Goal: Find specific page/section: Find specific page/section

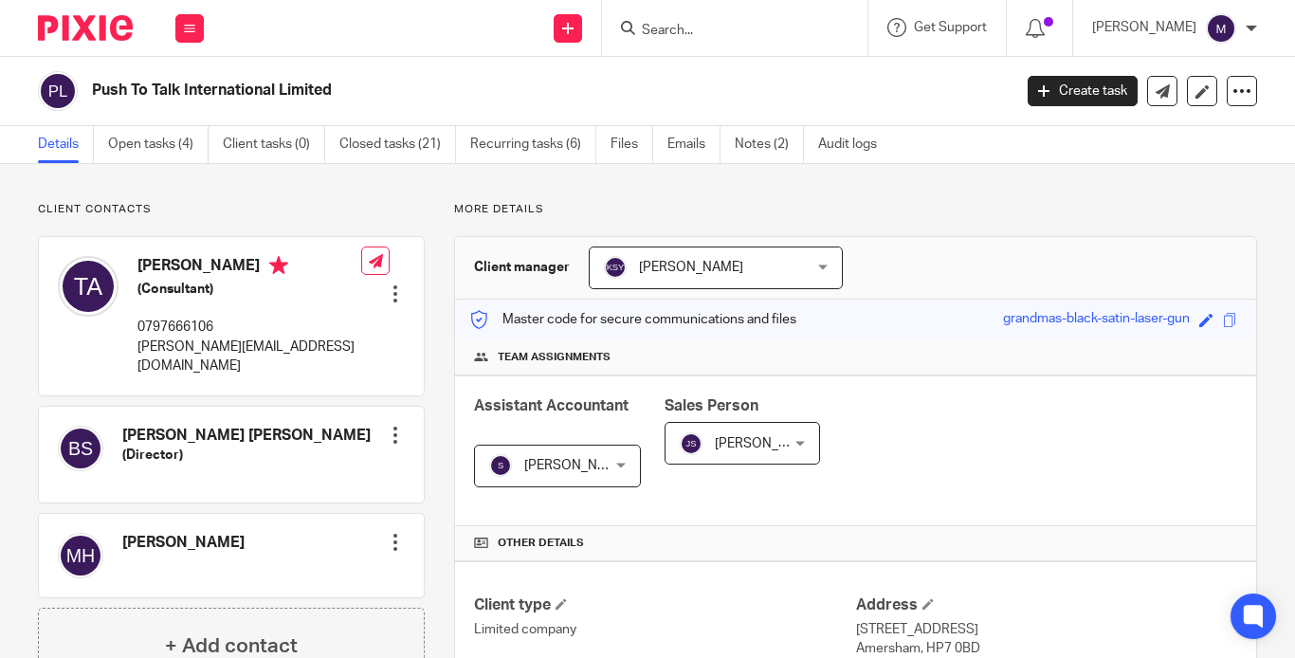
click at [702, 35] on input "Search" at bounding box center [725, 31] width 171 height 17
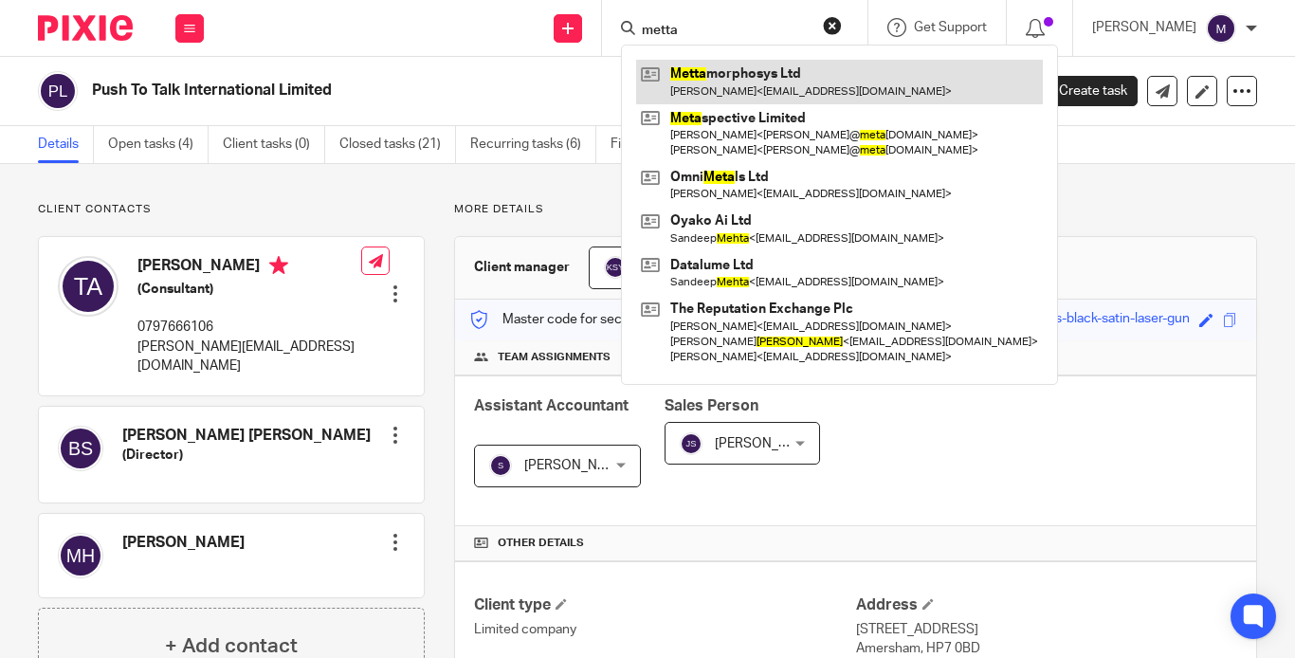
type input "metta"
click at [719, 75] on link at bounding box center [839, 82] width 407 height 44
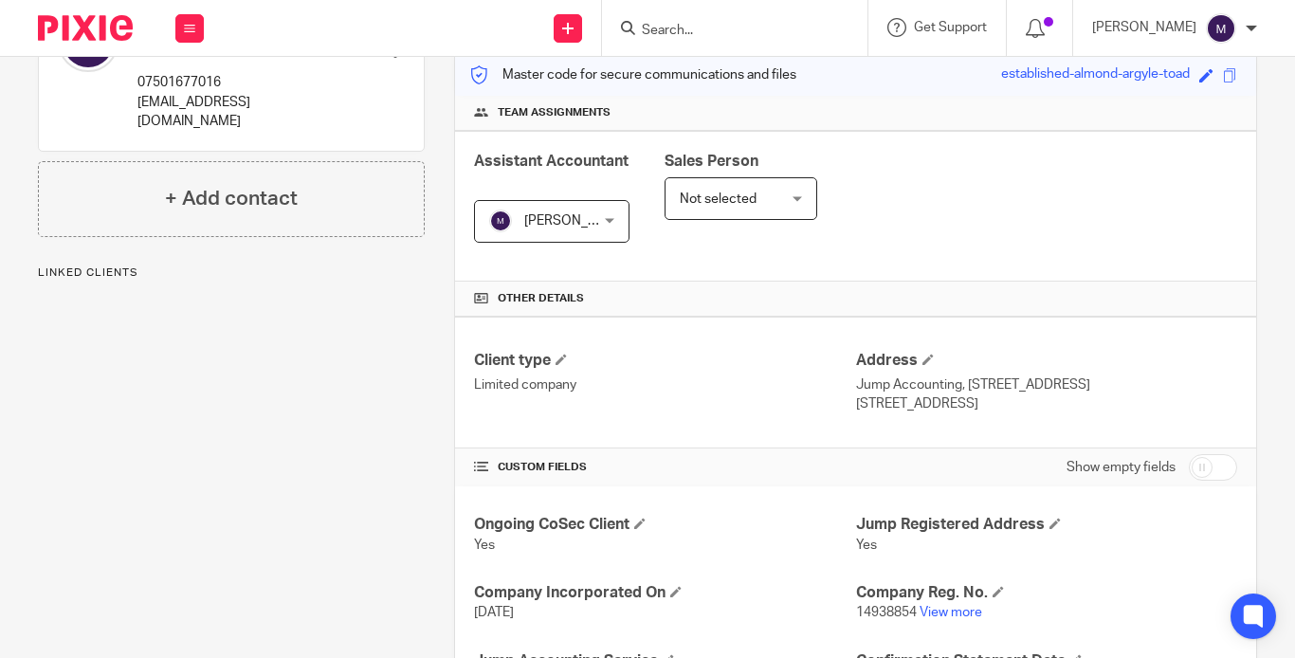
scroll to position [284, 0]
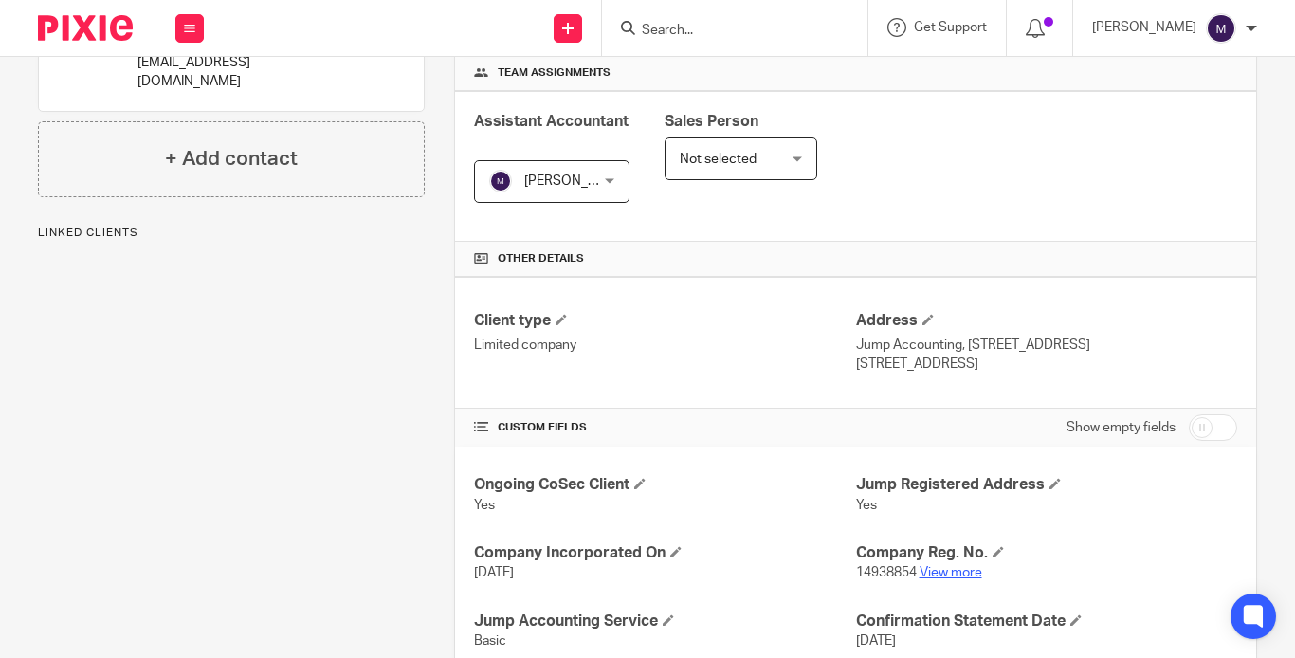
click at [921, 566] on link "View more" at bounding box center [951, 572] width 63 height 13
click at [929, 566] on link "View more" at bounding box center [951, 572] width 63 height 13
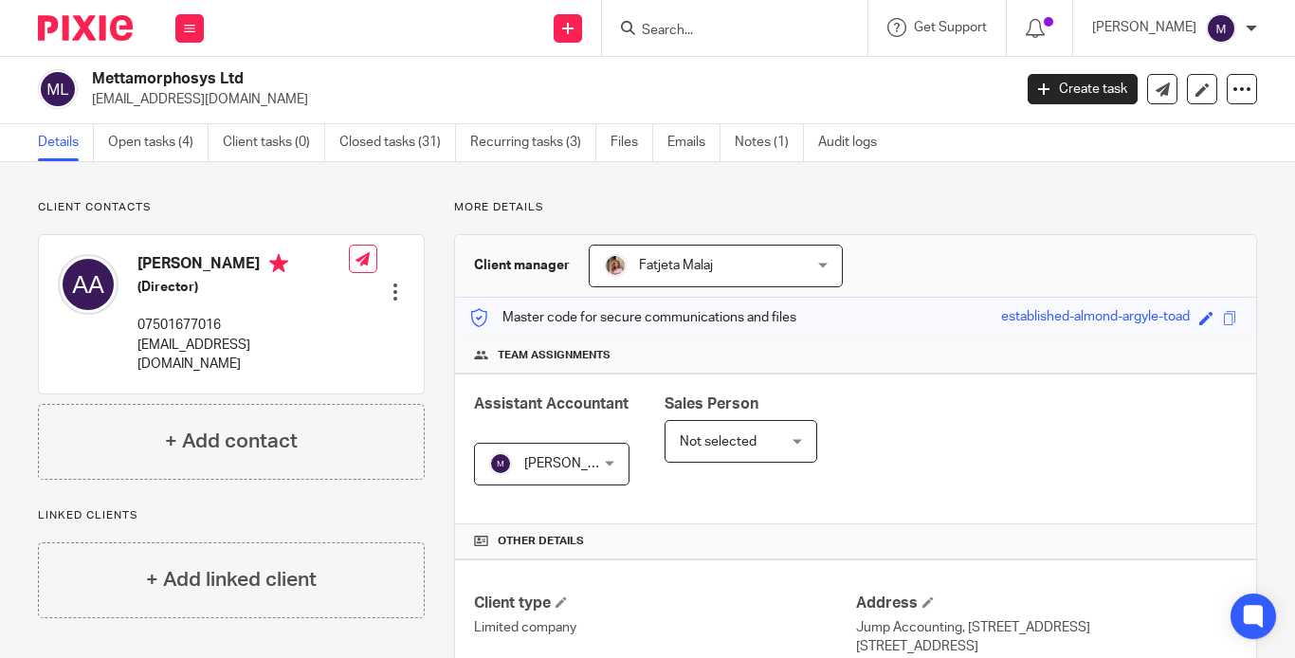
scroll to position [0, 0]
click at [710, 33] on input "Search" at bounding box center [725, 31] width 171 height 17
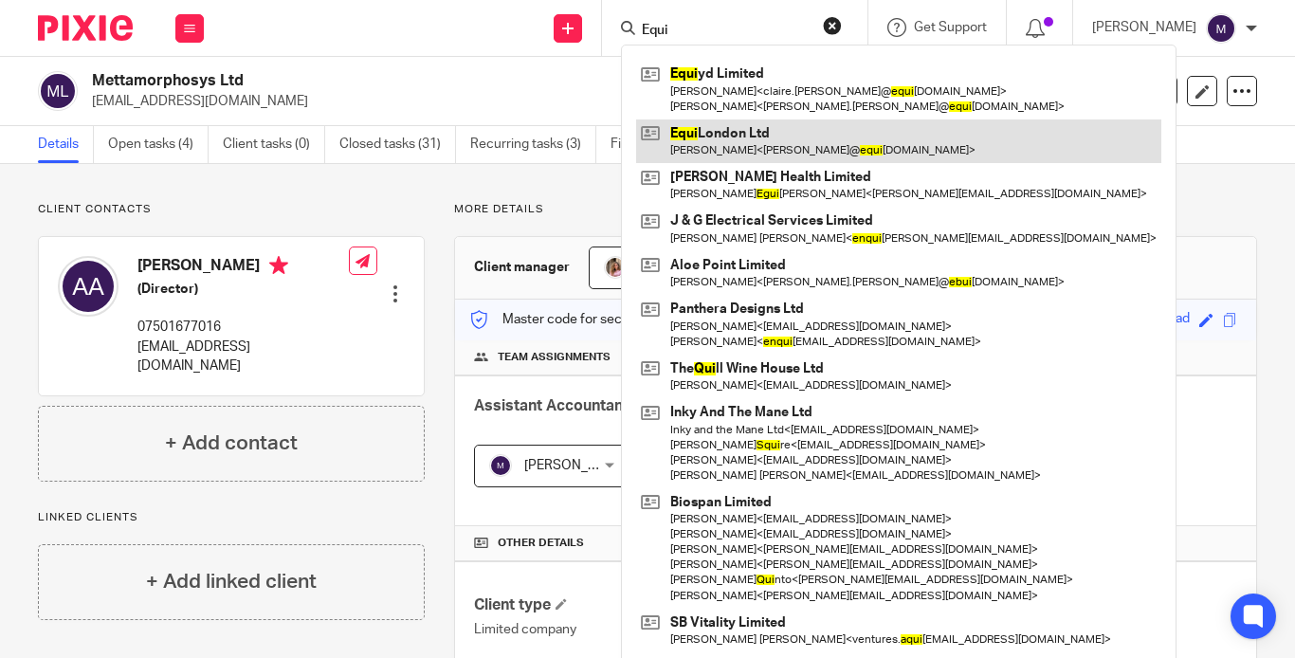
type input "Equi"
click at [782, 143] on link at bounding box center [898, 141] width 525 height 44
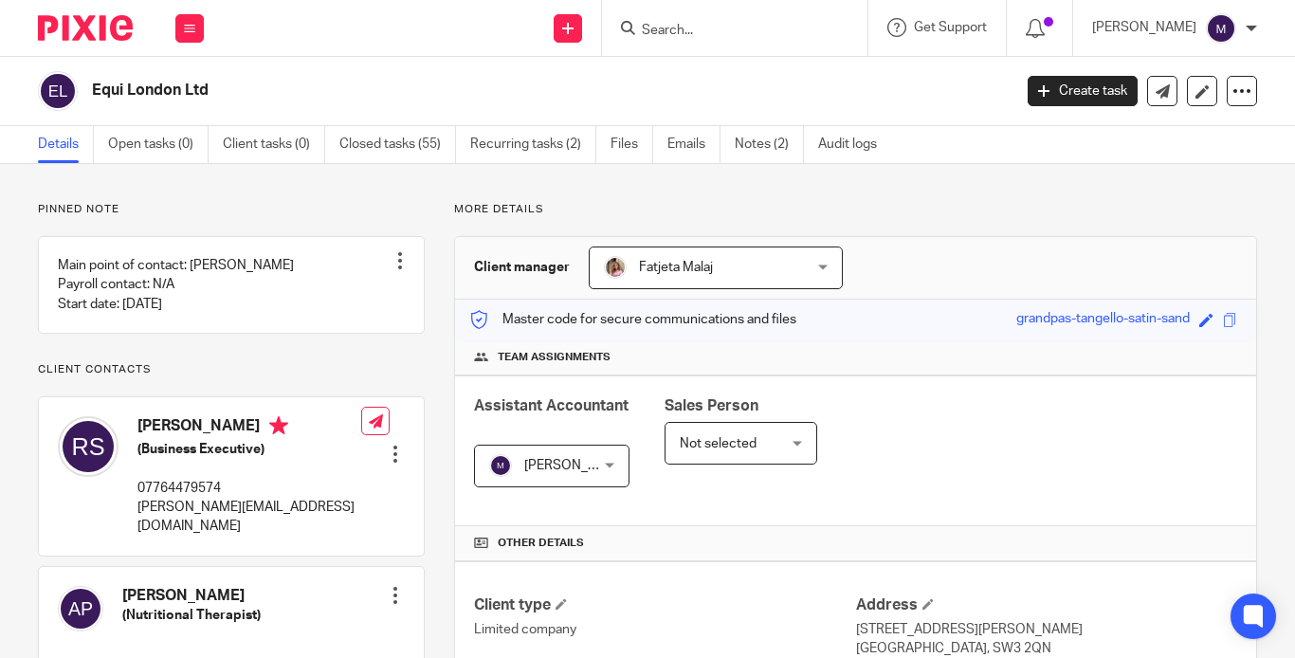
scroll to position [284, 0]
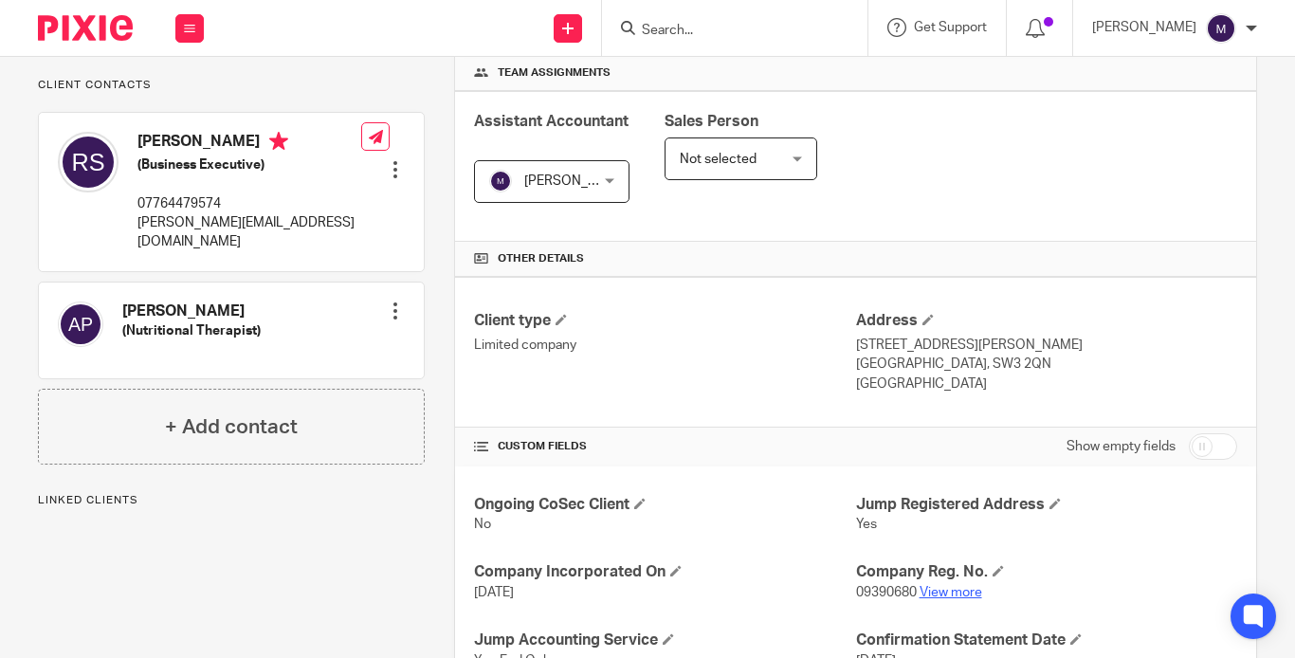
click at [926, 586] on link "View more" at bounding box center [951, 592] width 63 height 13
